Goal: Book appointment/travel/reservation

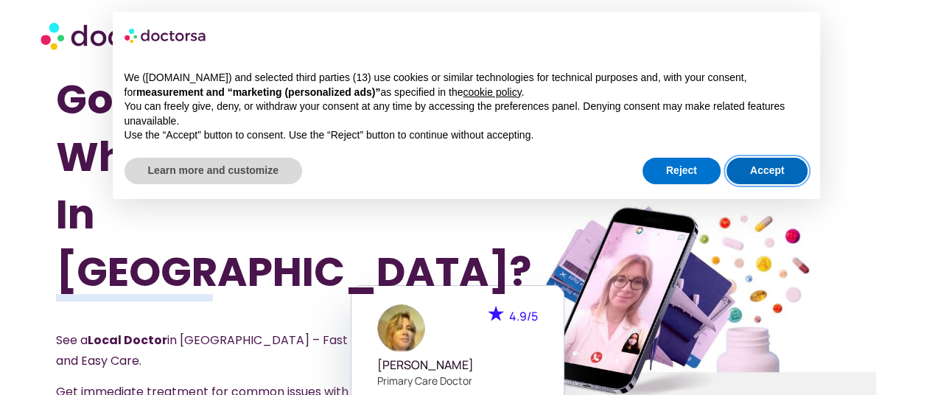
click at [777, 175] on button "Accept" at bounding box center [768, 171] width 82 height 27
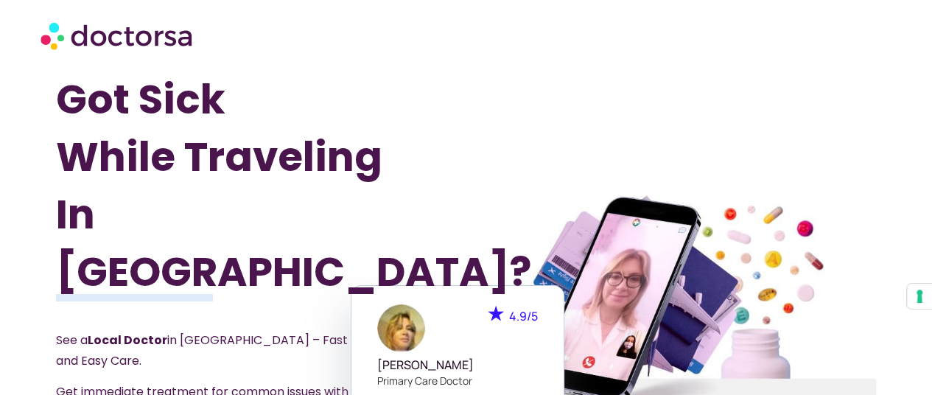
scroll to position [149, 0]
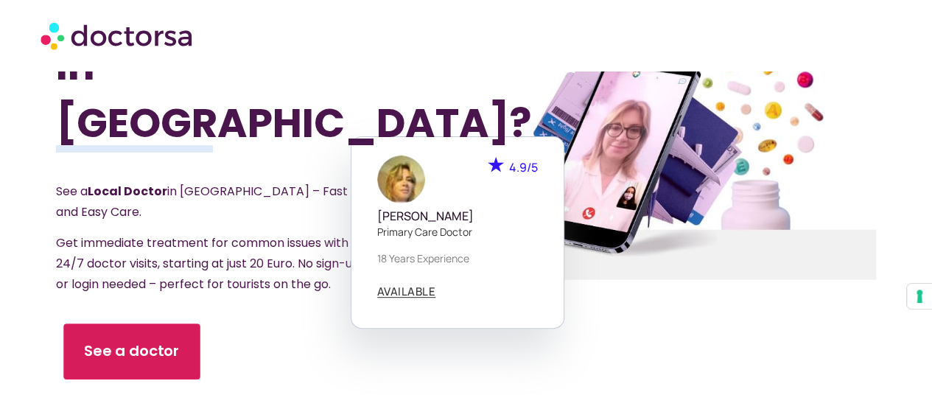
click at [149, 324] on link "See a doctor" at bounding box center [131, 352] width 136 height 56
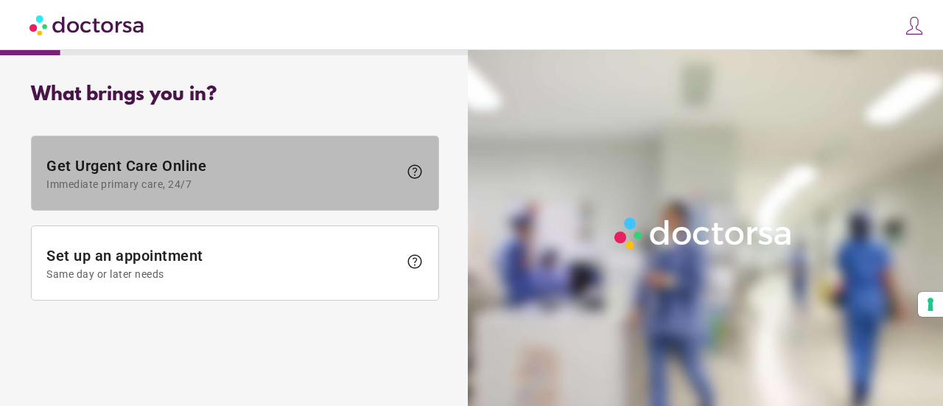
click at [206, 185] on span "Immediate primary care, 24/7" at bounding box center [222, 184] width 352 height 12
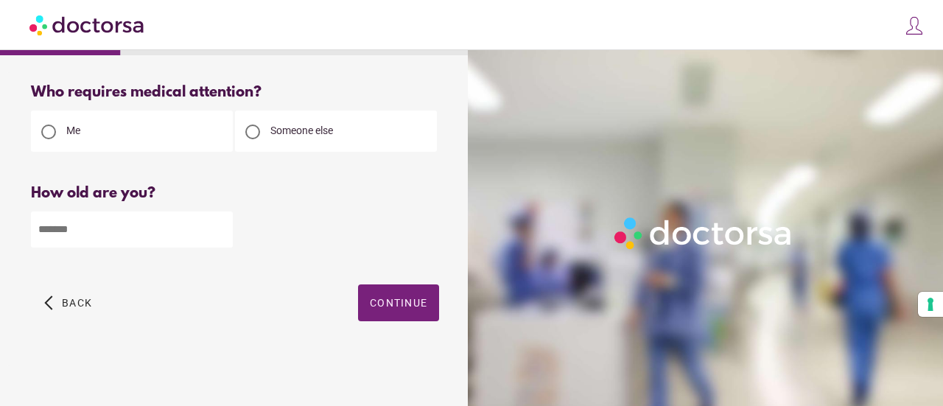
click at [247, 130] on div at bounding box center [252, 132] width 15 height 15
click at [105, 240] on input "number" at bounding box center [132, 230] width 202 height 36
type input "**"
click at [394, 304] on span "Continue" at bounding box center [398, 303] width 57 height 12
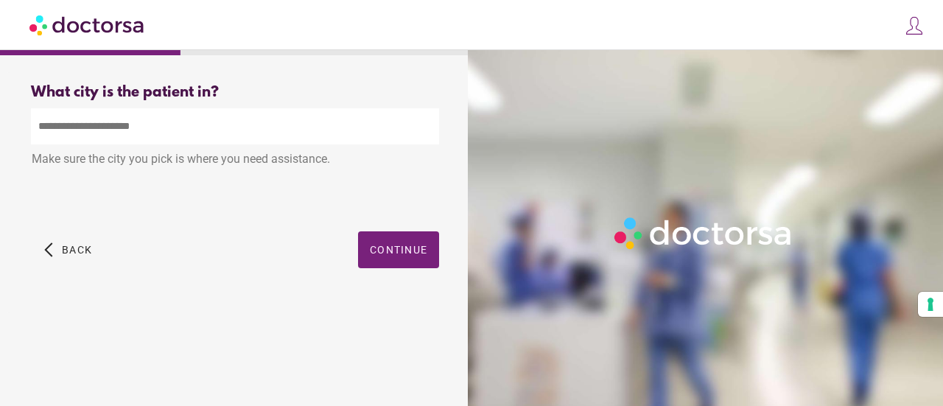
click at [107, 130] on input "text" at bounding box center [235, 126] width 408 height 36
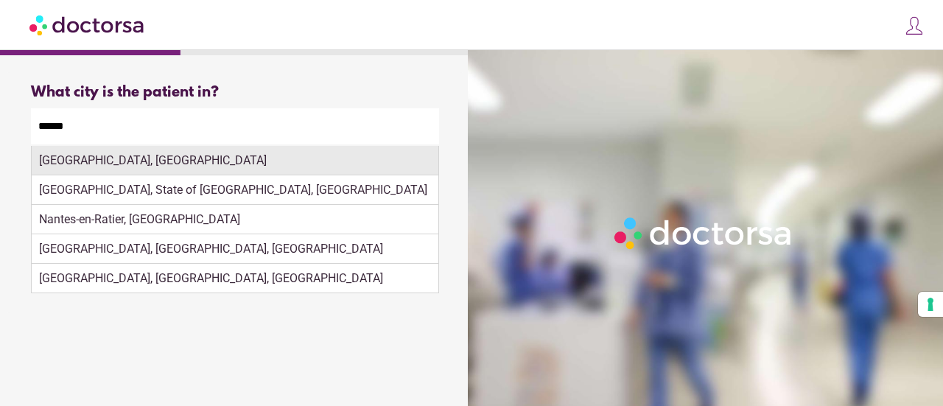
click at [94, 156] on div "Nantes, France" at bounding box center [235, 160] width 407 height 29
type input "**********"
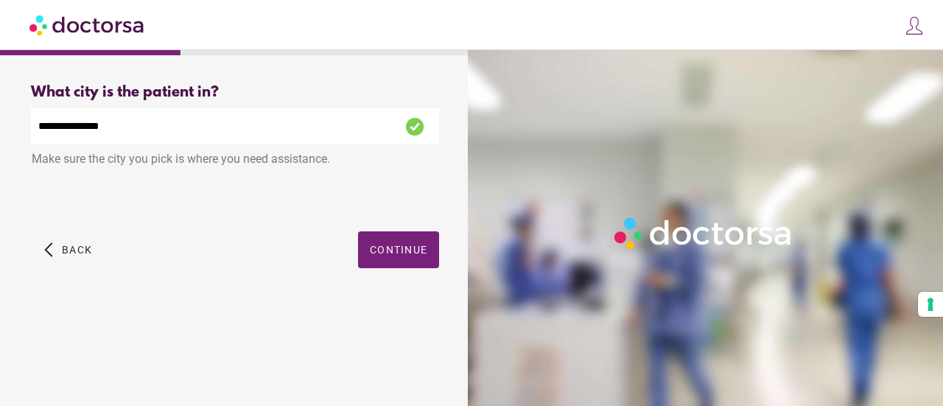
click at [394, 273] on div "arrow_back_ios Back Continue" at bounding box center [235, 260] width 408 height 59
click at [411, 256] on span "Continue" at bounding box center [398, 250] width 57 height 12
